Goal: Check status: Check status

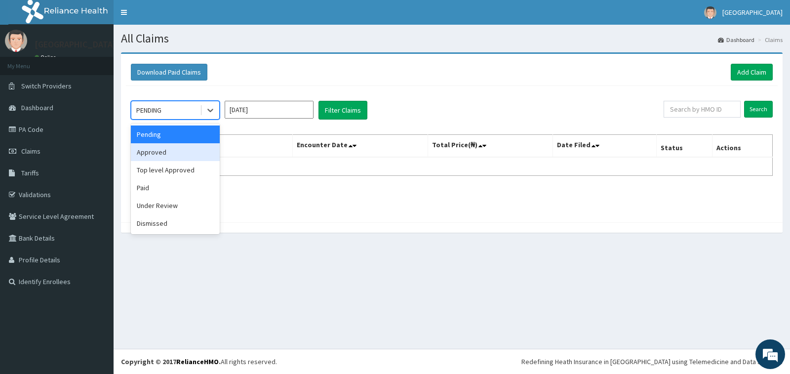
click at [208, 152] on div "Approved" at bounding box center [175, 152] width 89 height 18
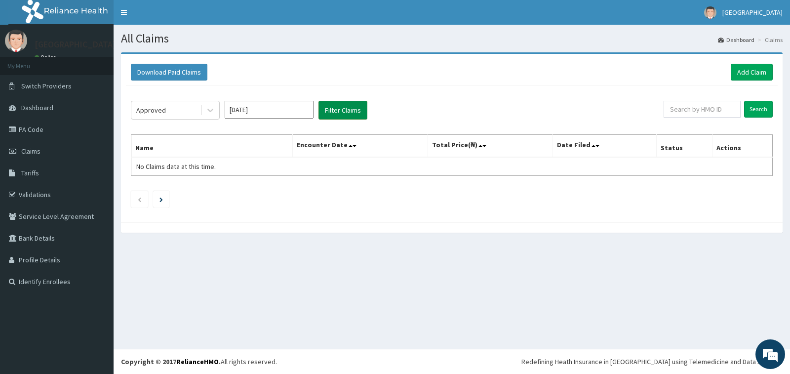
click at [340, 111] on button "Filter Claims" at bounding box center [342, 110] width 49 height 19
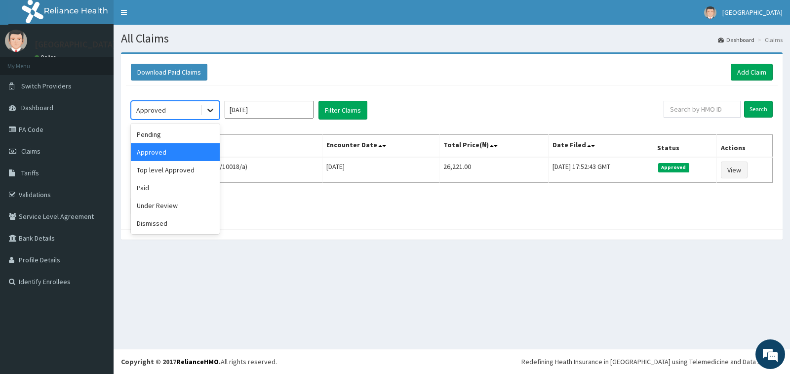
click at [206, 110] on icon at bounding box center [210, 110] width 10 height 10
click at [179, 206] on div "Under Review" at bounding box center [175, 206] width 89 height 18
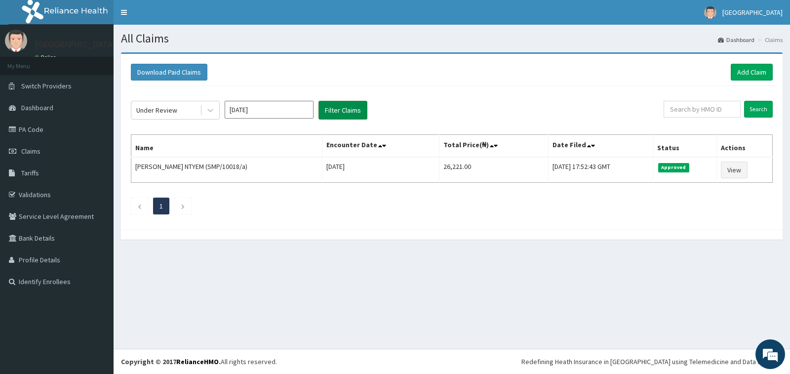
click at [349, 115] on button "Filter Claims" at bounding box center [342, 110] width 49 height 19
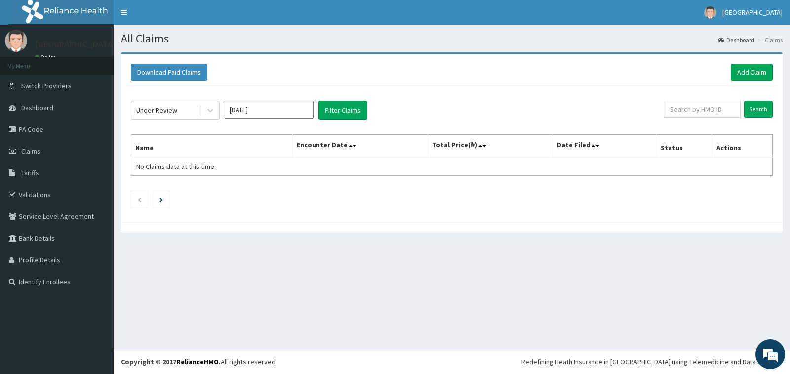
click at [278, 110] on input "[DATE]" at bounding box center [269, 110] width 89 height 18
click at [238, 193] on div "[DATE]" at bounding box center [240, 192] width 20 height 18
type input "[DATE]"
click at [337, 106] on button "Filter Claims" at bounding box center [342, 110] width 49 height 19
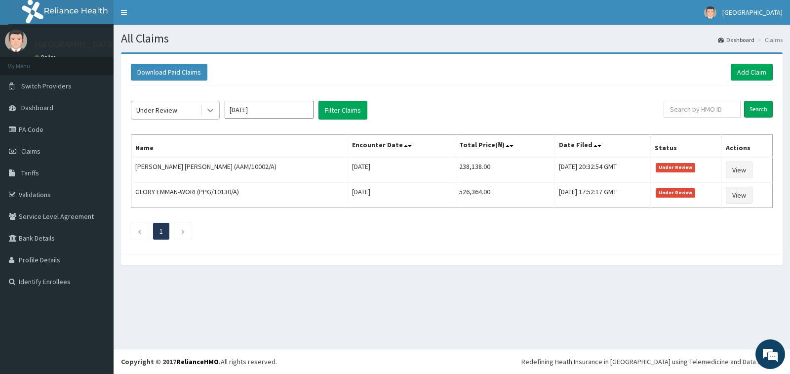
click at [208, 113] on icon at bounding box center [210, 110] width 10 height 10
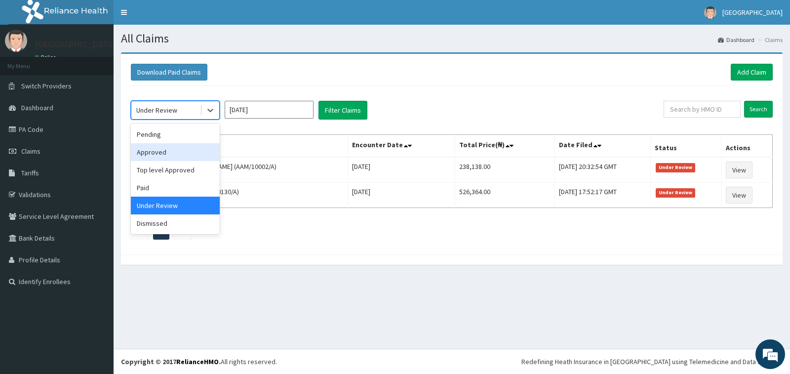
click at [199, 154] on div "Approved" at bounding box center [175, 152] width 89 height 18
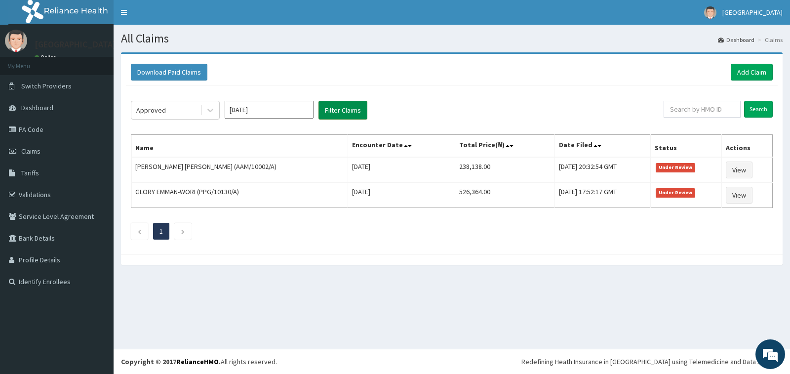
click at [329, 109] on button "Filter Claims" at bounding box center [342, 110] width 49 height 19
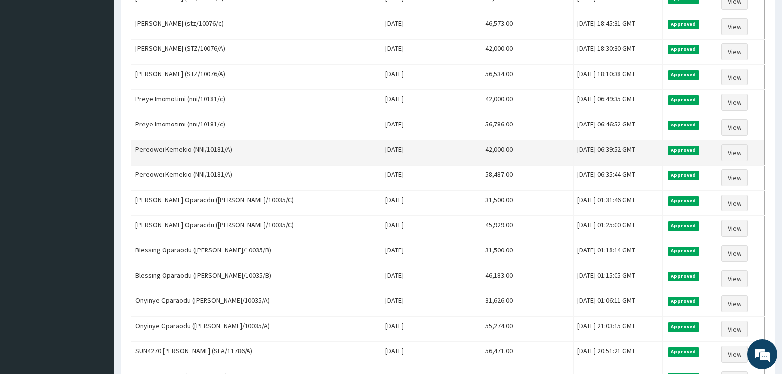
scroll to position [945, 0]
